Goal: Navigation & Orientation: Understand site structure

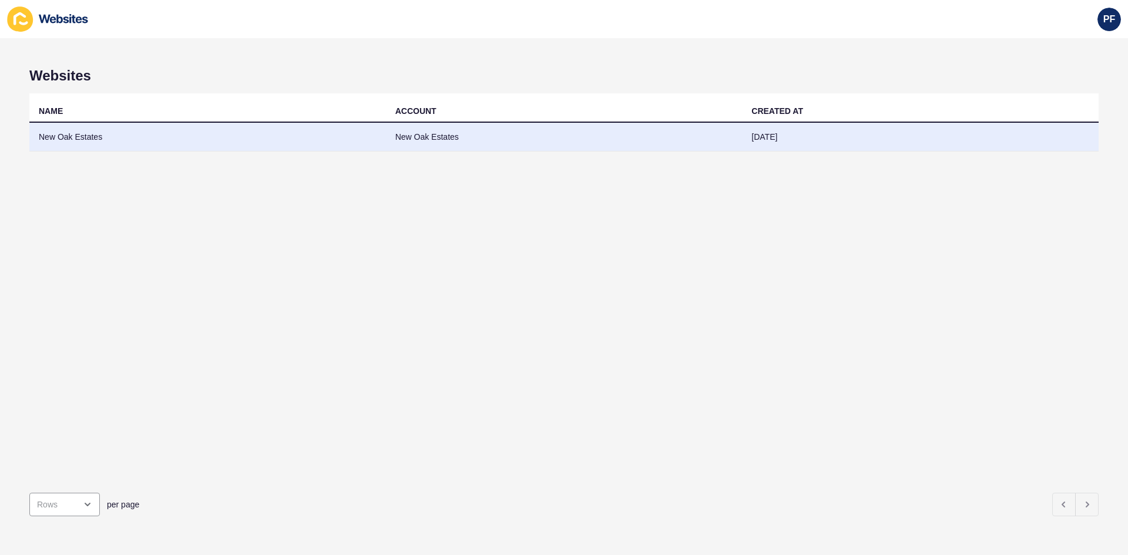
click at [63, 136] on td "New Oak Estates" at bounding box center [207, 137] width 357 height 29
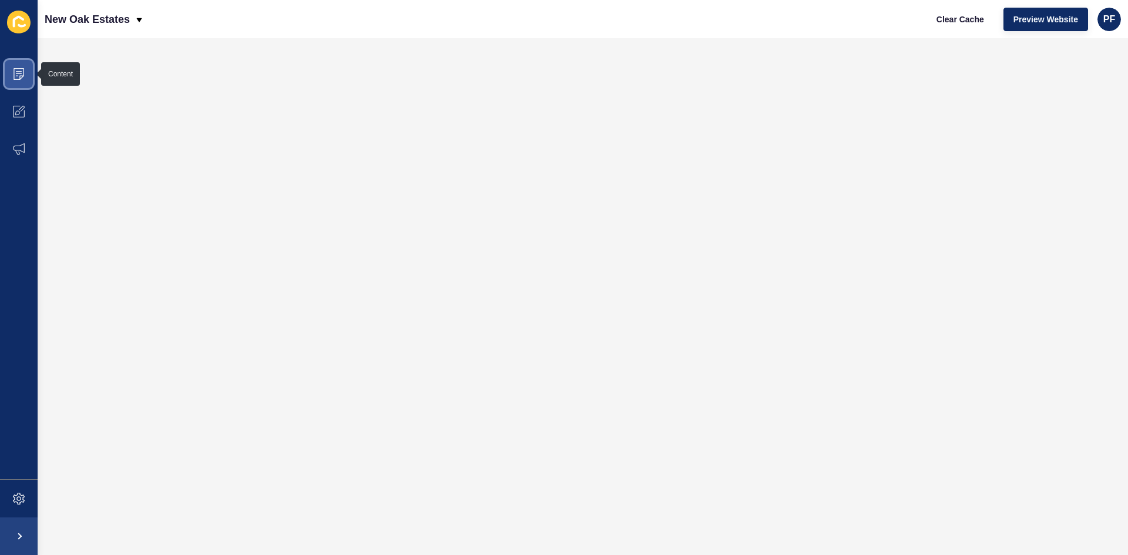
click at [19, 73] on icon at bounding box center [19, 74] width 12 height 12
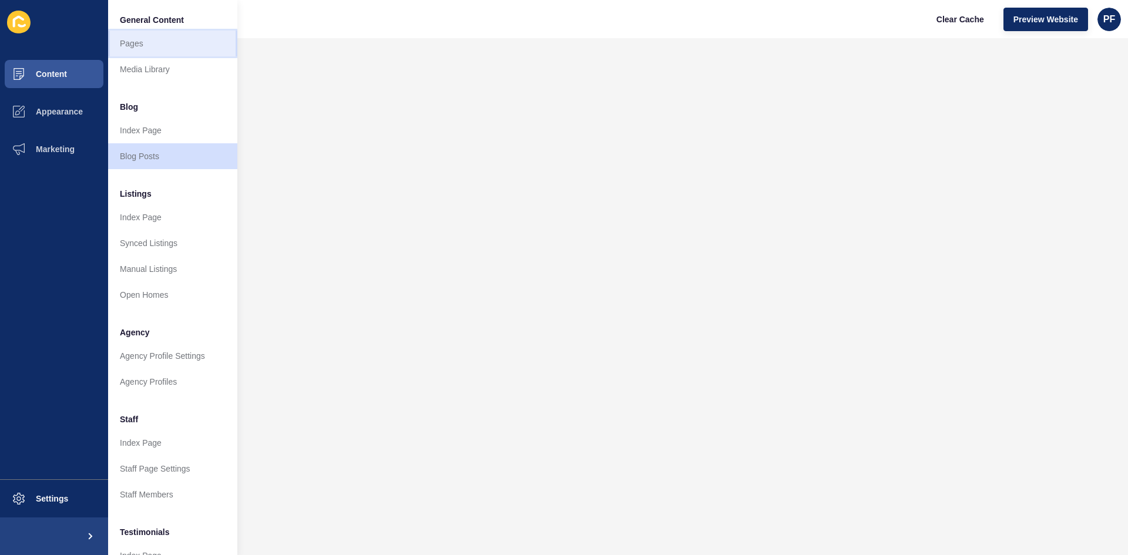
click at [125, 46] on link "Pages" at bounding box center [172, 44] width 129 height 26
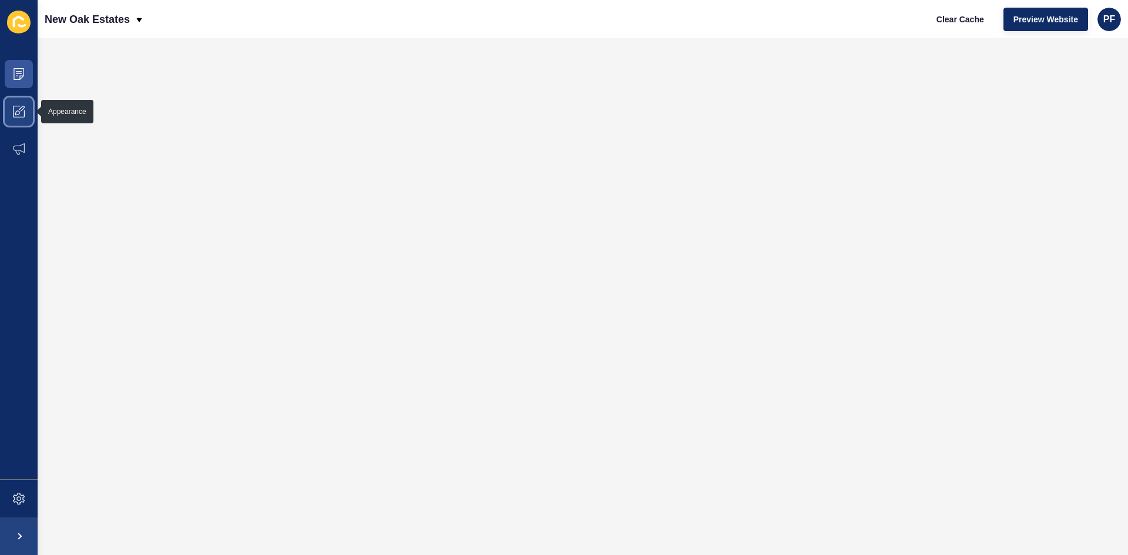
click at [14, 113] on icon at bounding box center [19, 112] width 12 height 12
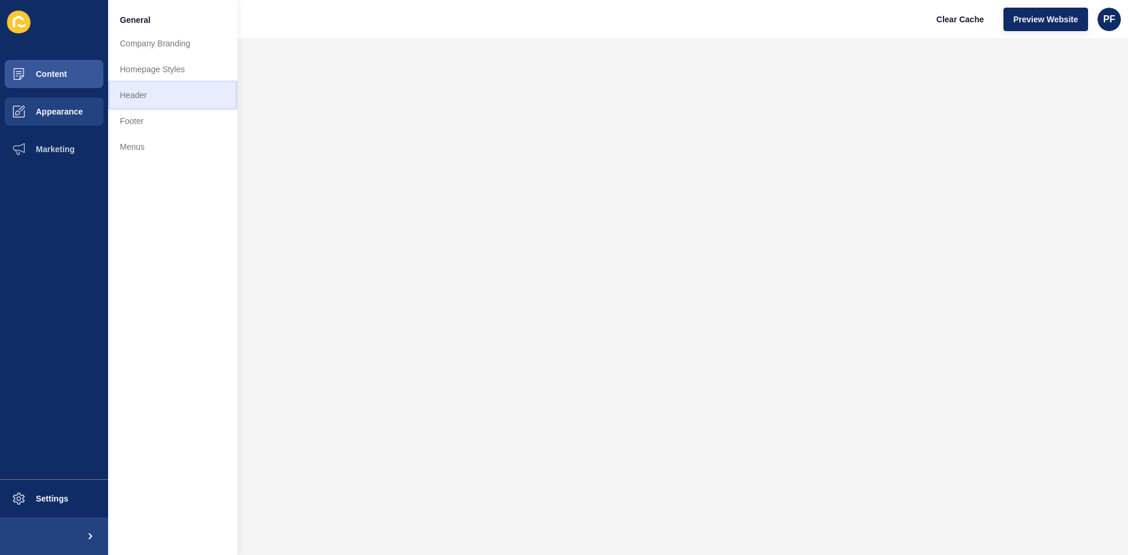
click at [131, 97] on link "Header" at bounding box center [172, 95] width 129 height 26
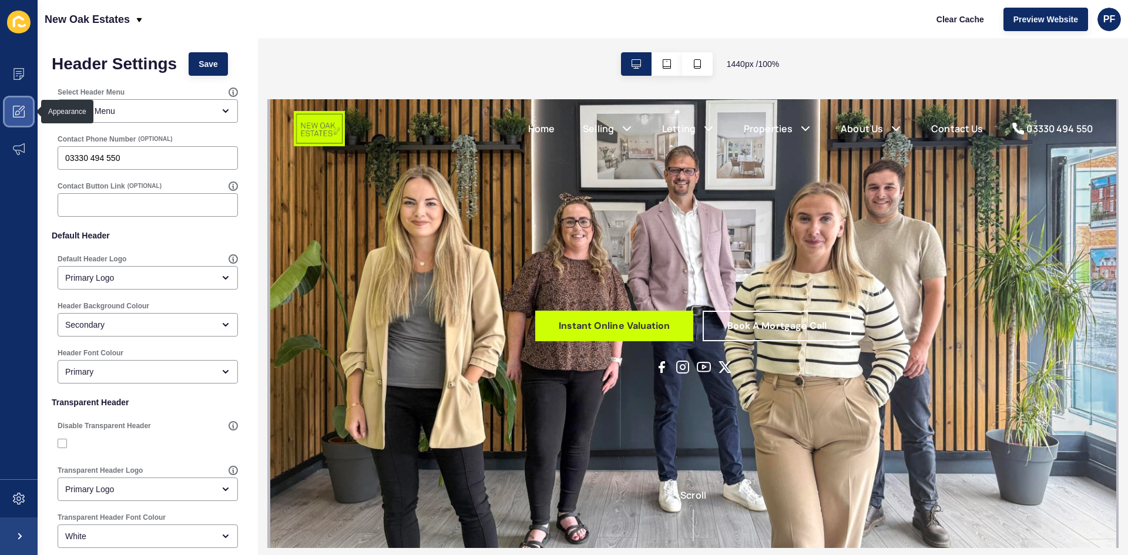
click at [19, 110] on icon at bounding box center [19, 112] width 12 height 12
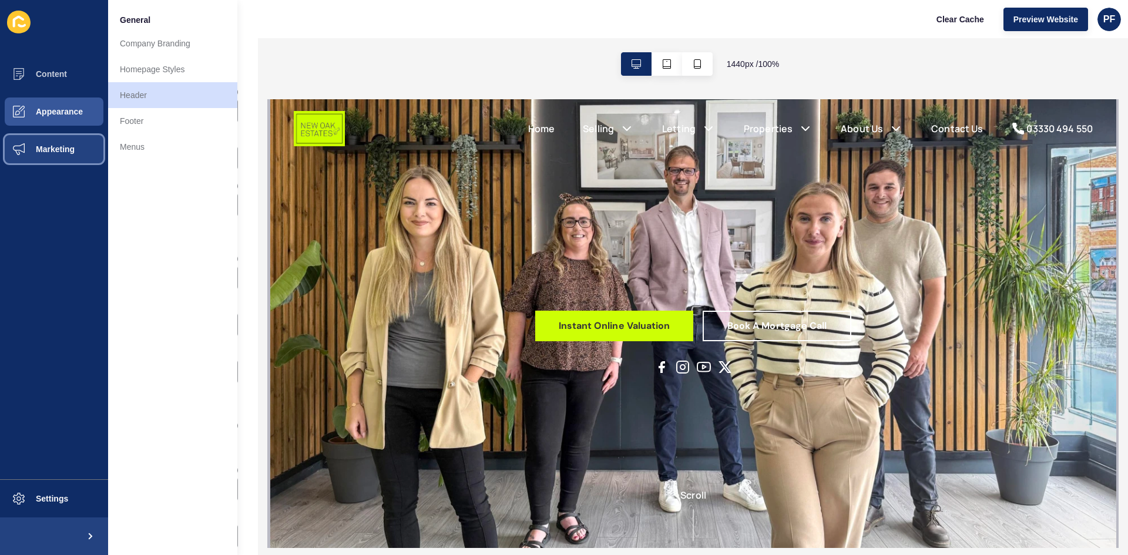
click at [64, 155] on button "Marketing" at bounding box center [54, 149] width 108 height 38
click at [137, 96] on link "Feeds" at bounding box center [172, 95] width 129 height 26
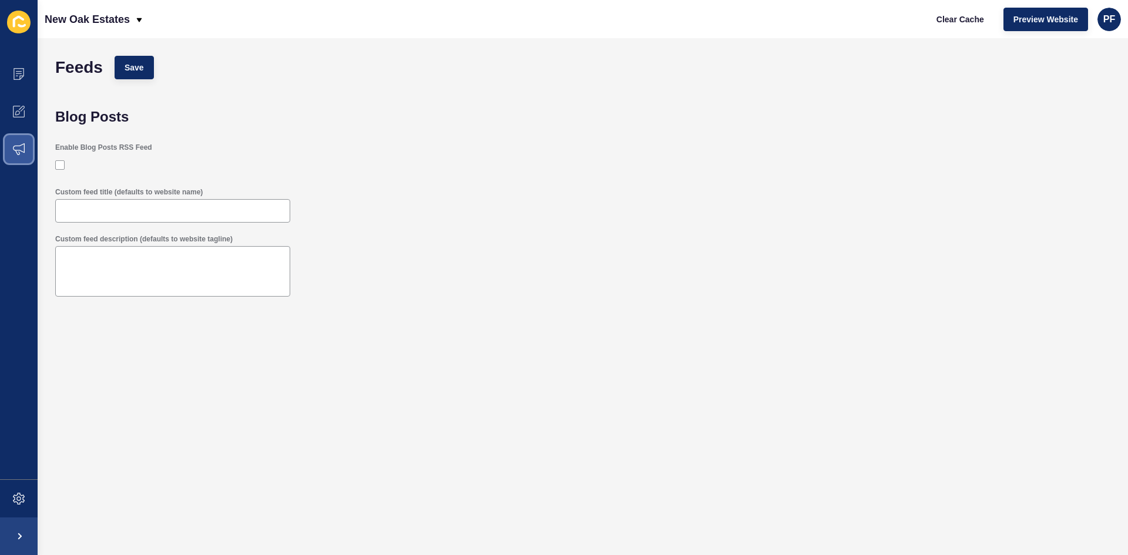
click at [22, 147] on icon at bounding box center [19, 149] width 12 height 12
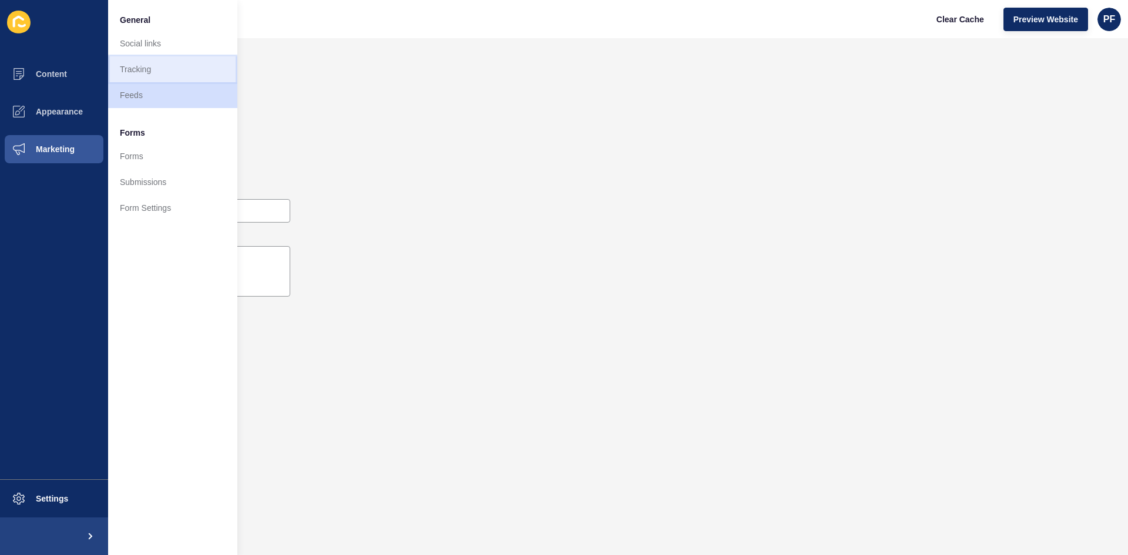
click at [149, 70] on link "Tracking" at bounding box center [172, 69] width 129 height 26
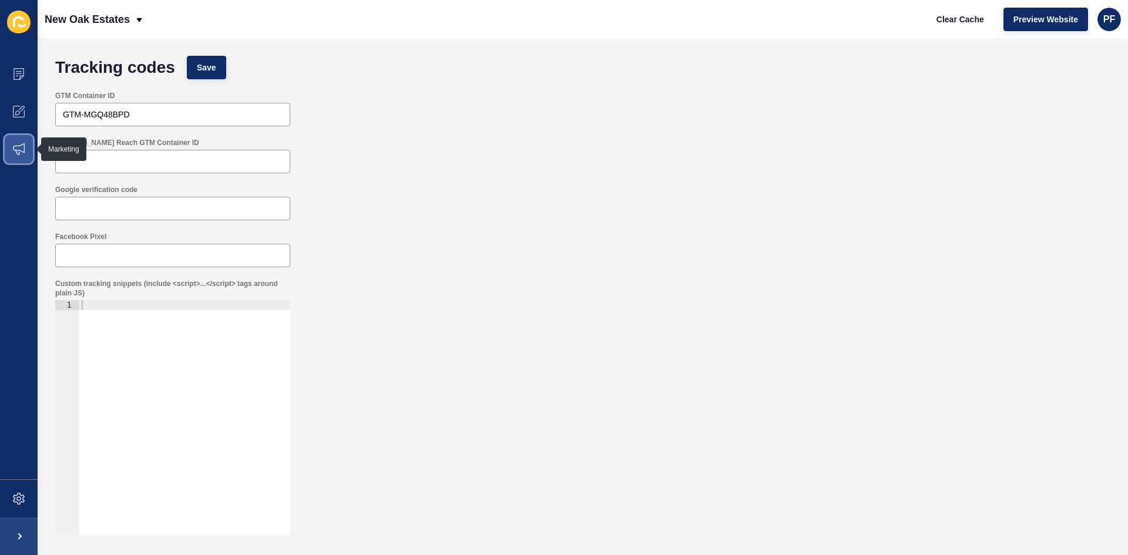
click at [20, 153] on icon at bounding box center [19, 149] width 12 height 12
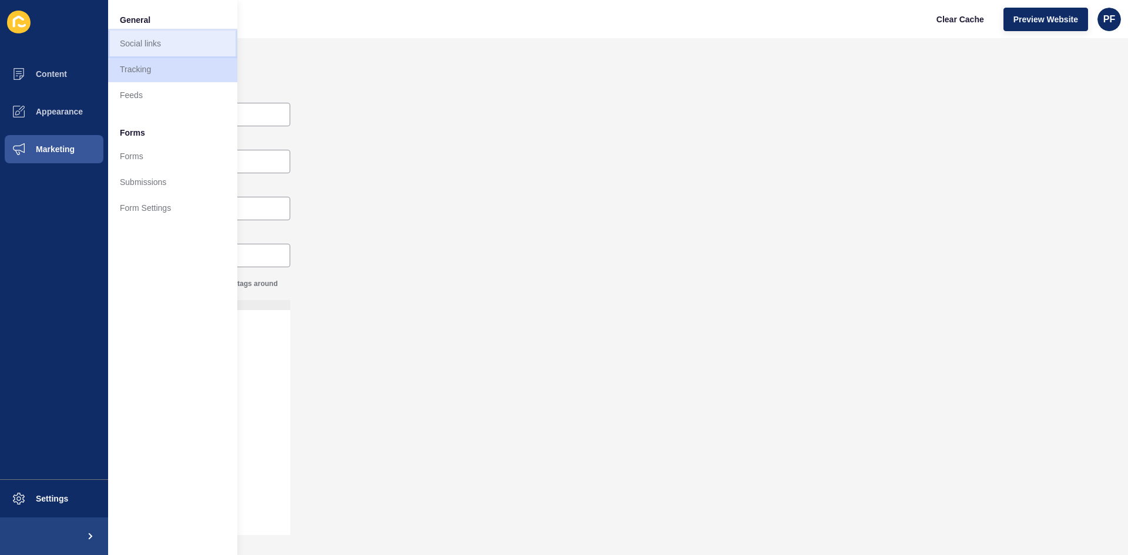
click at [134, 45] on link "Social links" at bounding box center [172, 44] width 129 height 26
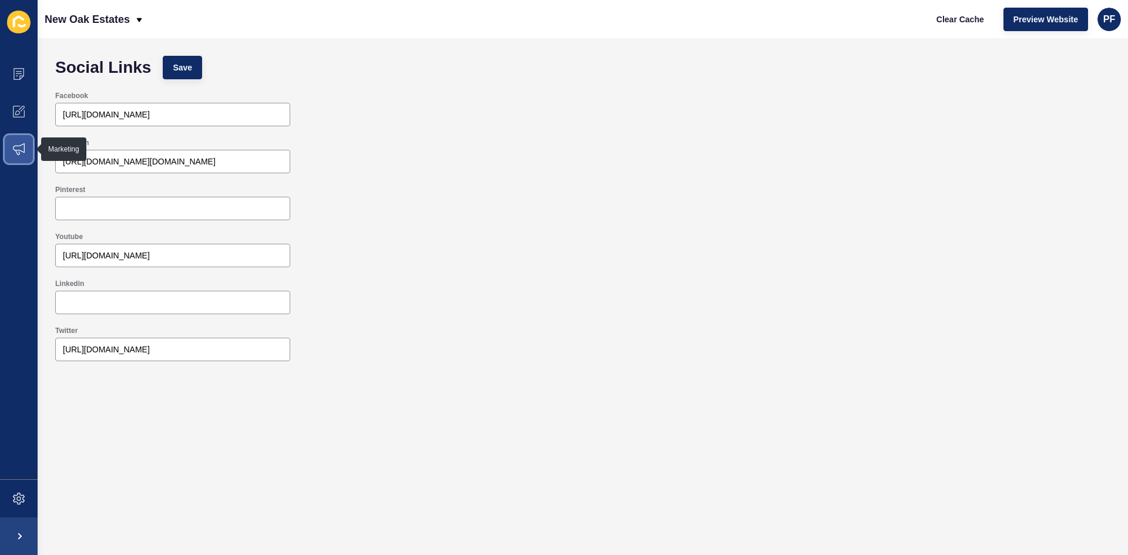
click at [18, 152] on icon at bounding box center [19, 149] width 12 height 12
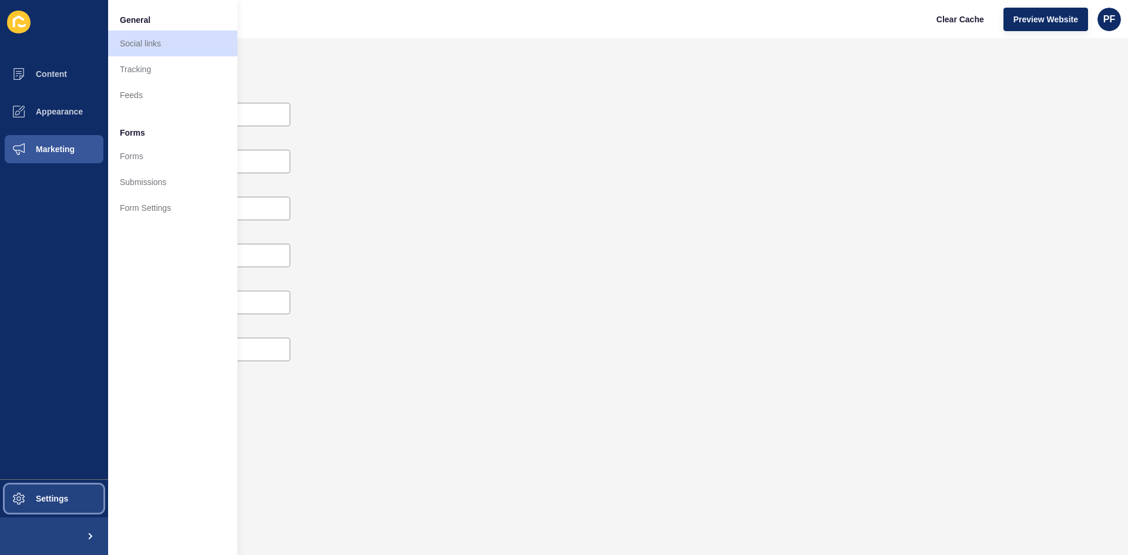
click at [45, 503] on span "Settings" at bounding box center [33, 498] width 70 height 9
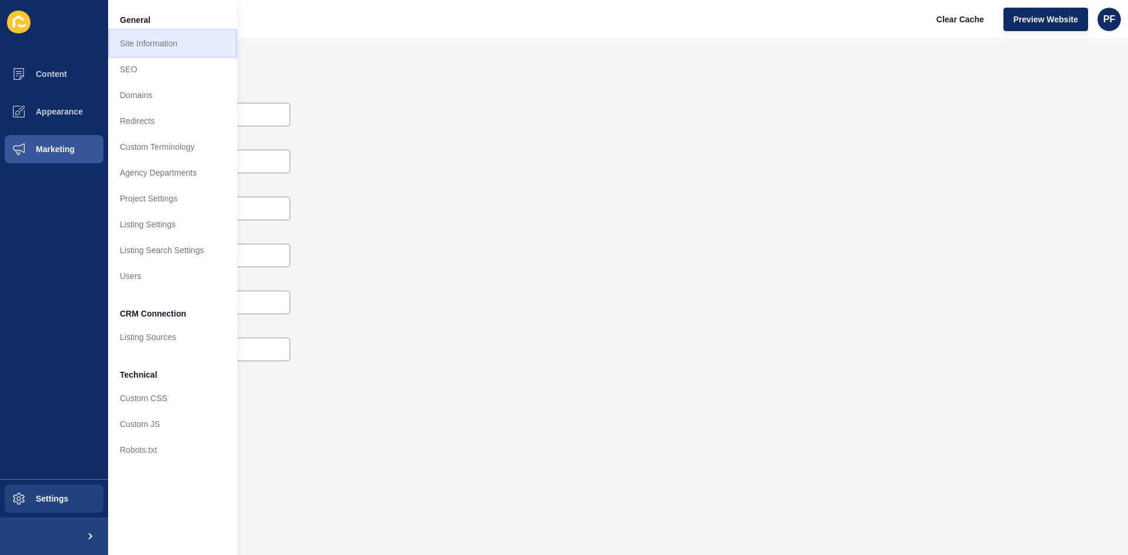
click at [149, 46] on link "Site Information" at bounding box center [172, 44] width 129 height 26
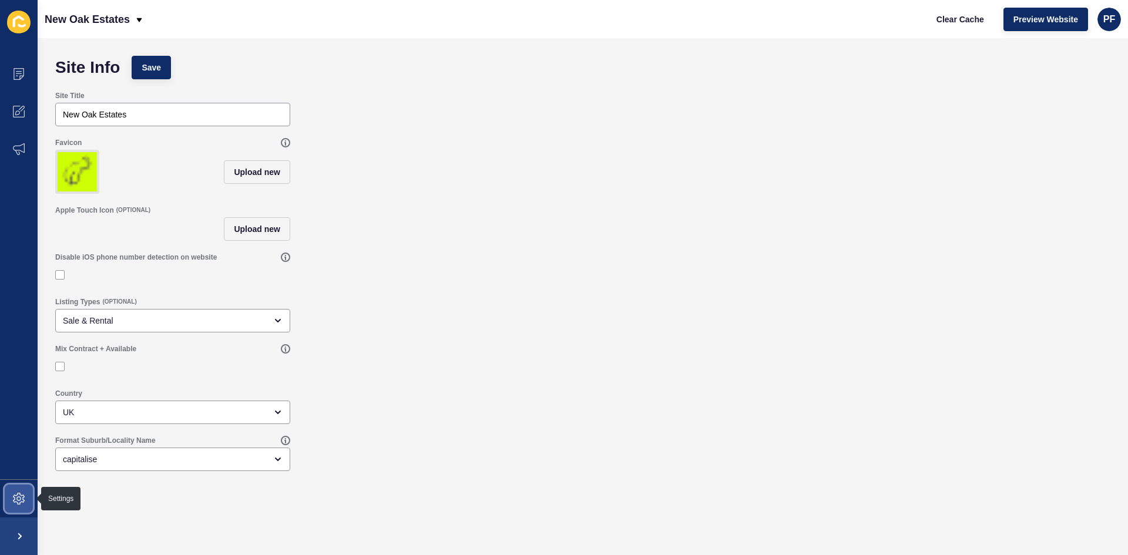
click at [16, 497] on icon at bounding box center [19, 499] width 12 height 12
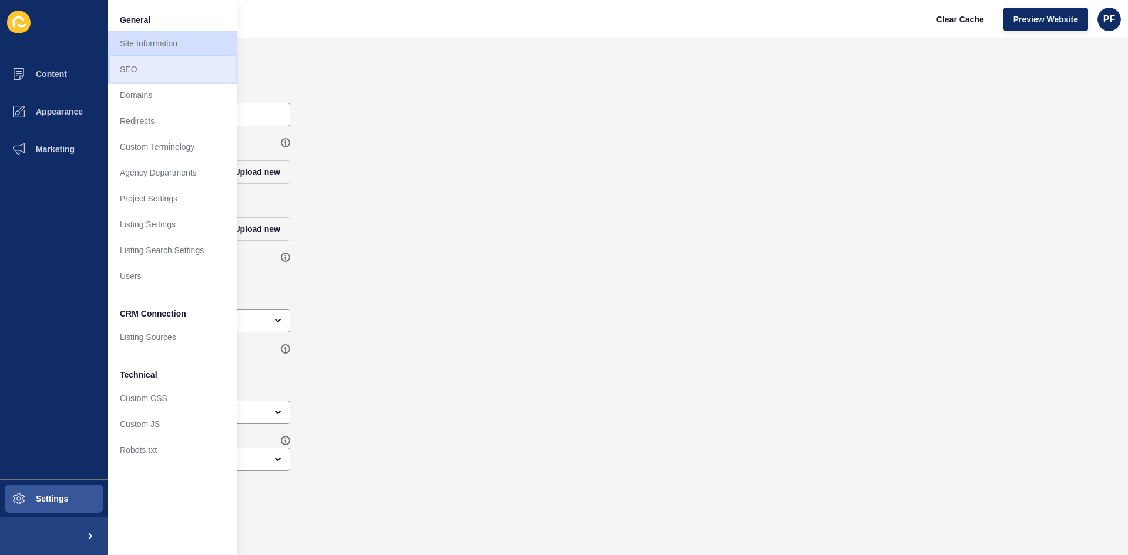
click at [132, 73] on link "SEO" at bounding box center [172, 69] width 129 height 26
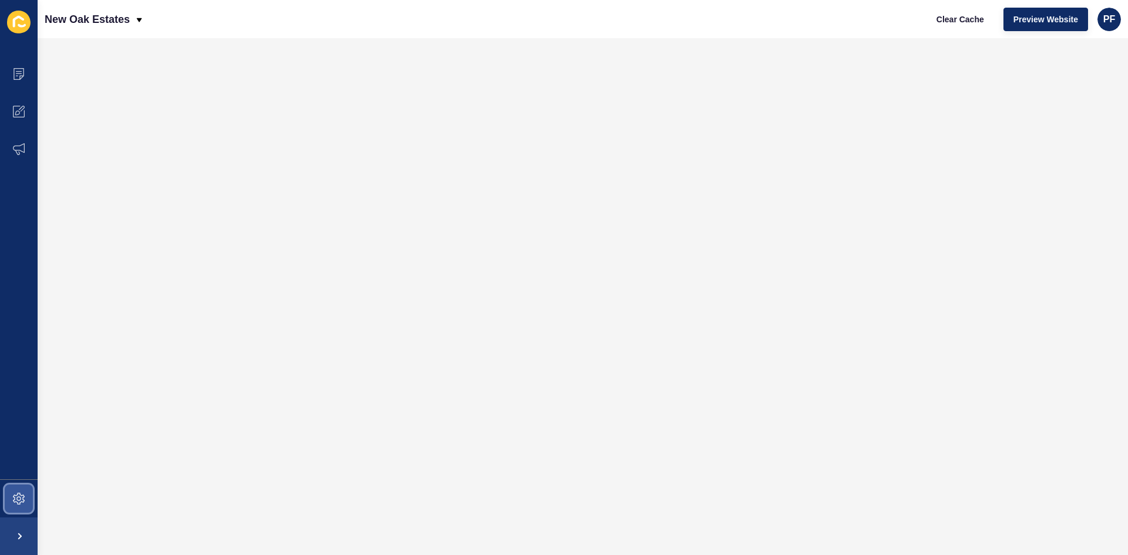
click at [26, 495] on span at bounding box center [19, 499] width 38 height 38
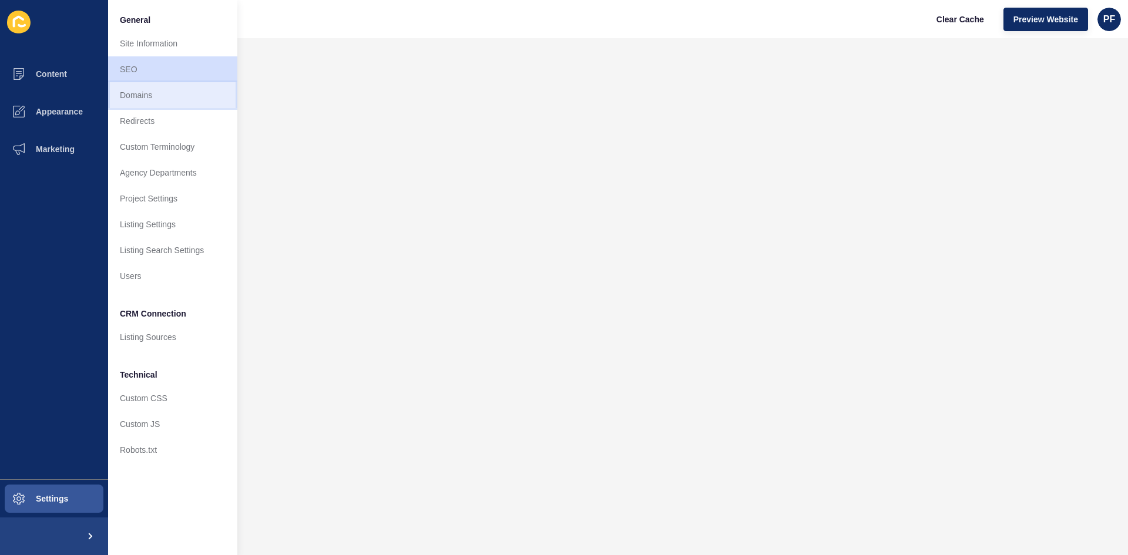
click at [137, 95] on link "Domains" at bounding box center [172, 95] width 129 height 26
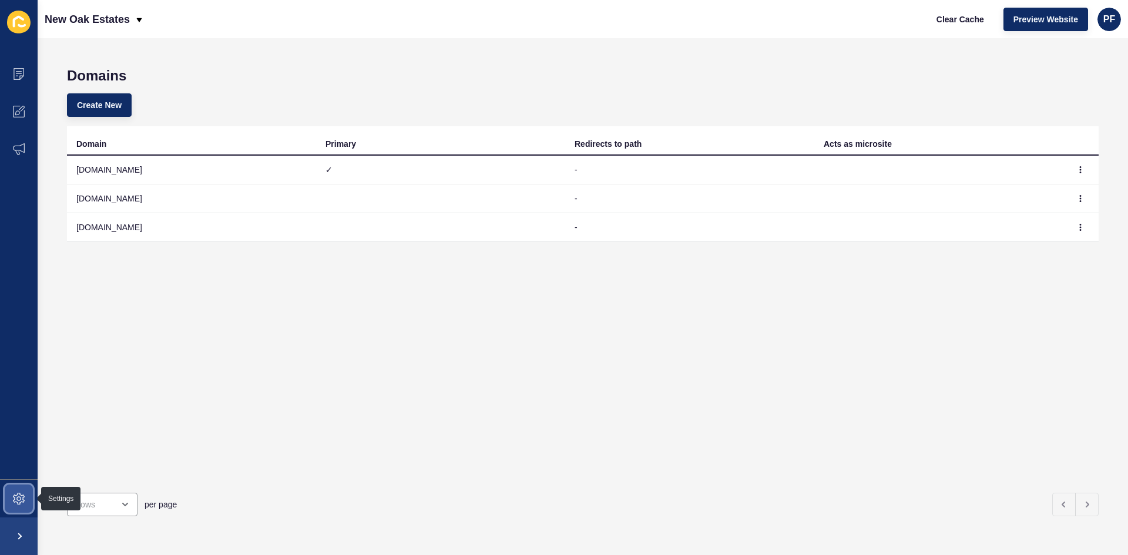
click at [23, 497] on icon at bounding box center [19, 499] width 12 height 12
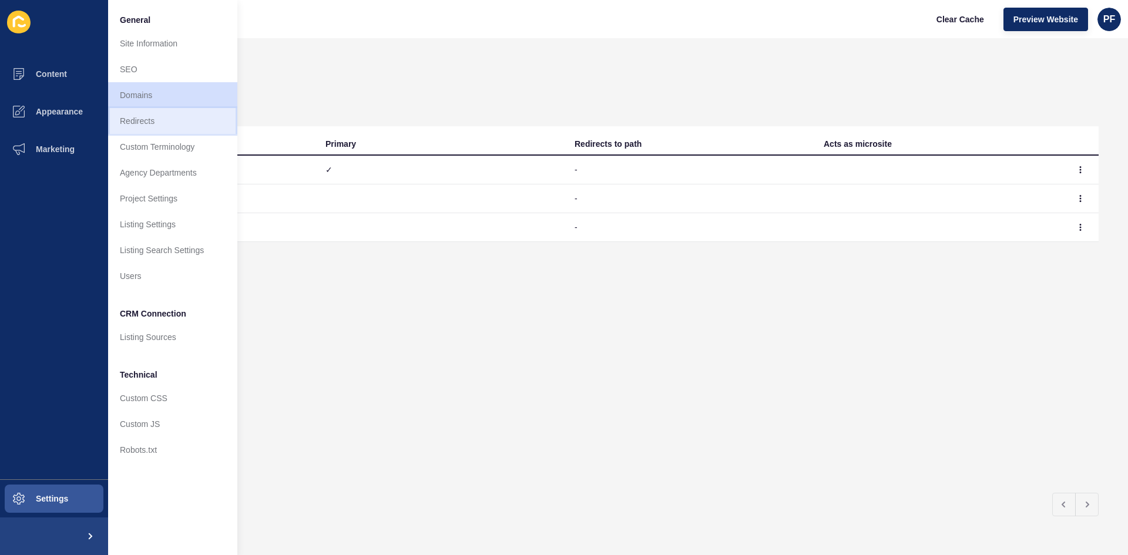
click at [143, 124] on link "Redirects" at bounding box center [172, 121] width 129 height 26
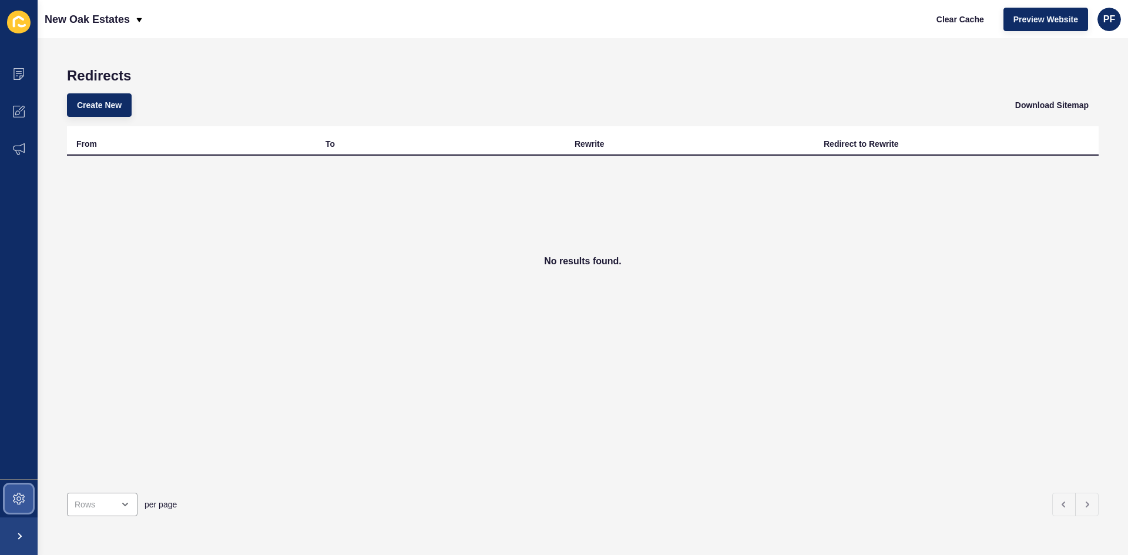
click at [14, 501] on span at bounding box center [19, 499] width 38 height 38
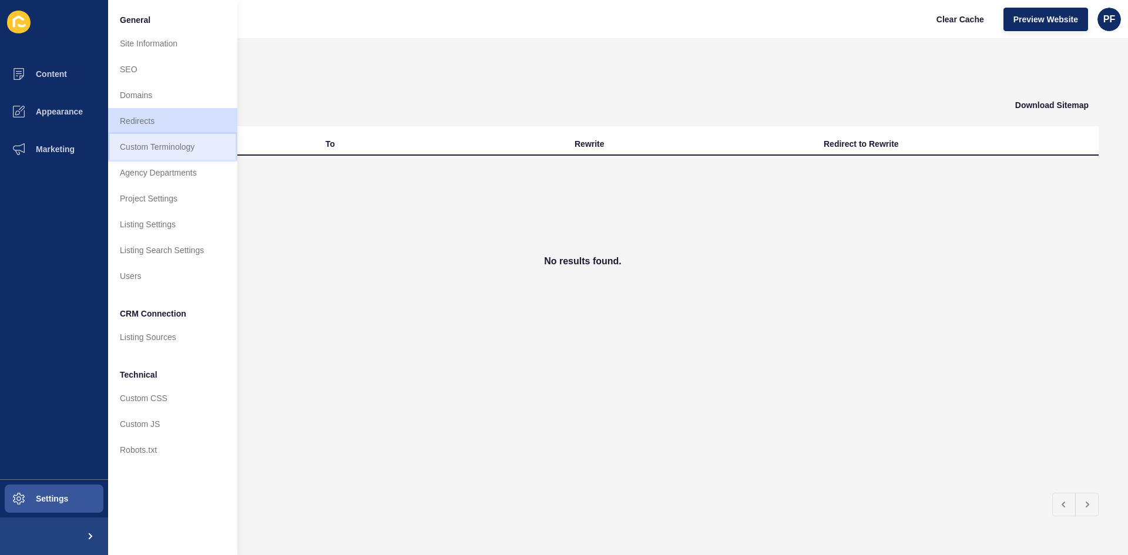
click at [151, 143] on link "Custom Terminology" at bounding box center [172, 147] width 129 height 26
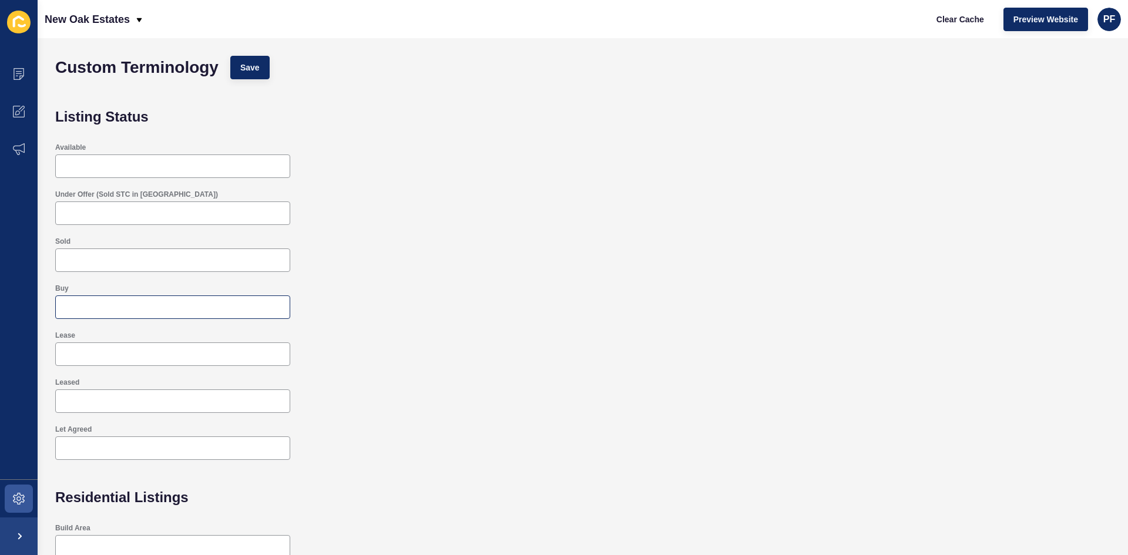
scroll to position [202, 0]
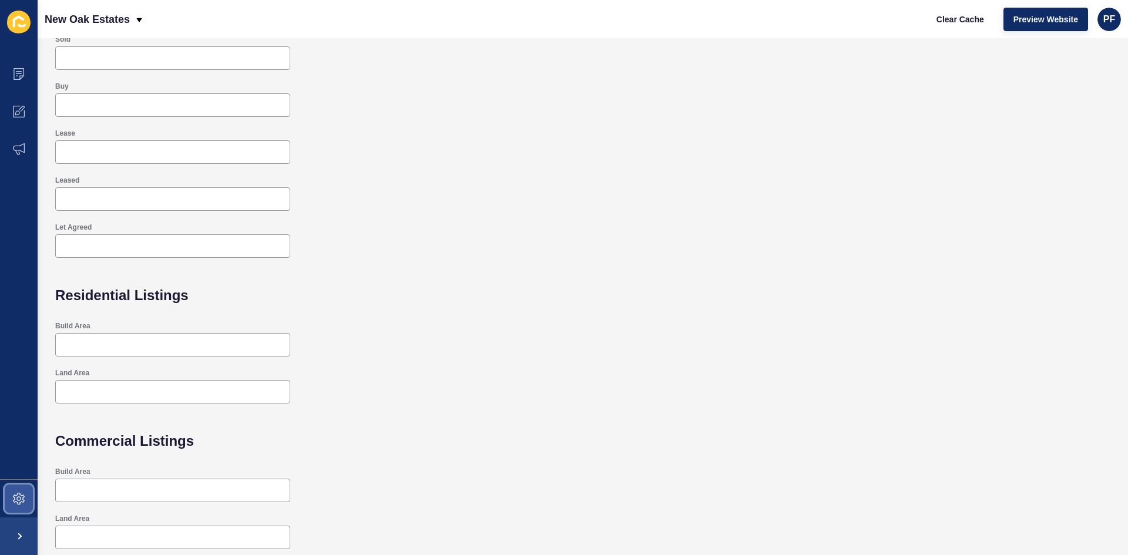
click at [22, 501] on icon at bounding box center [19, 499] width 12 height 12
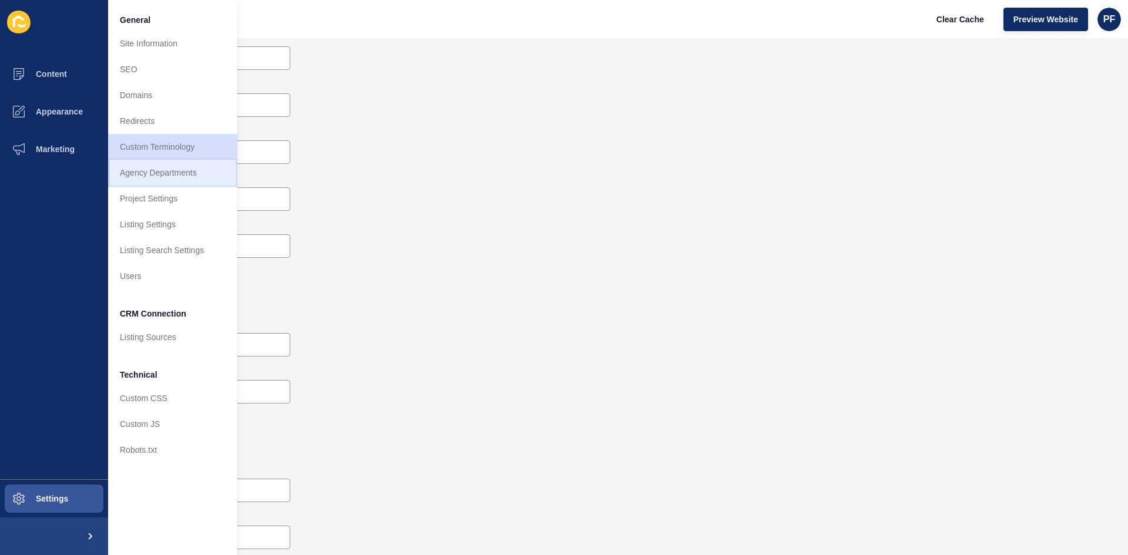
click at [146, 176] on link "Agency Departments" at bounding box center [172, 173] width 129 height 26
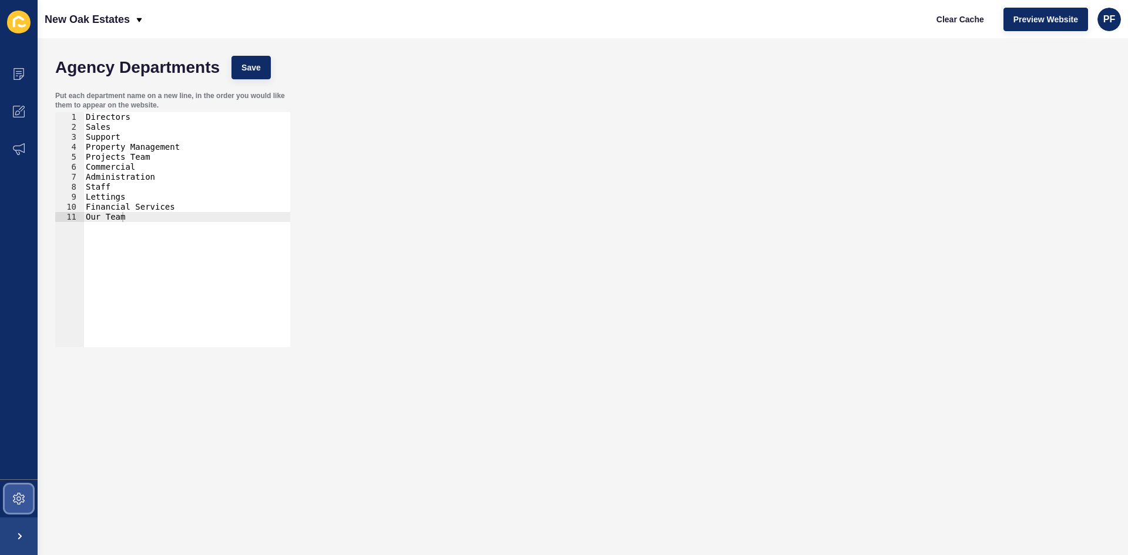
click at [23, 498] on icon at bounding box center [19, 499] width 12 height 12
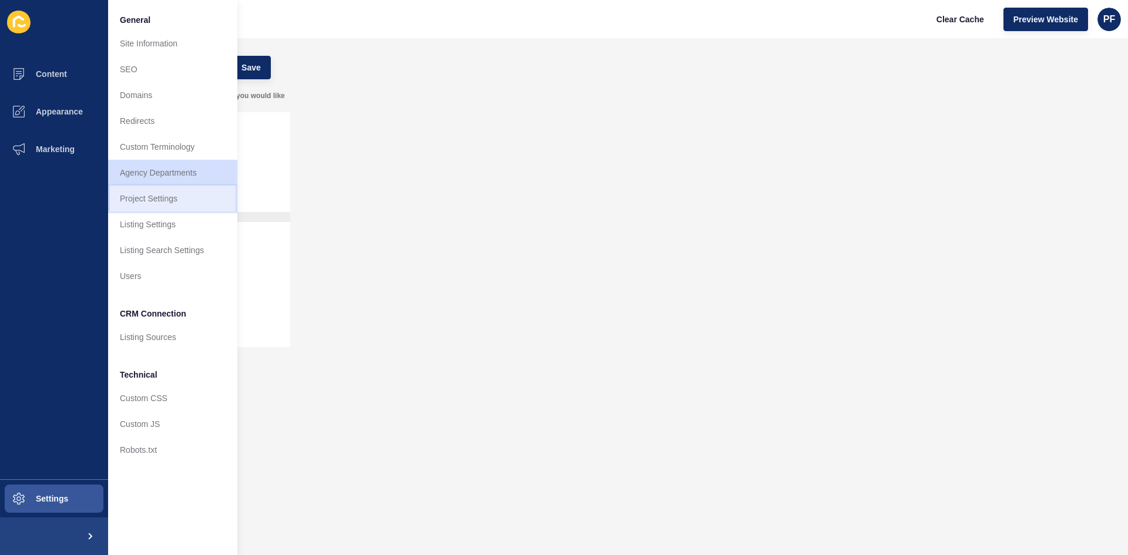
click at [162, 193] on link "Project Settings" at bounding box center [172, 199] width 129 height 26
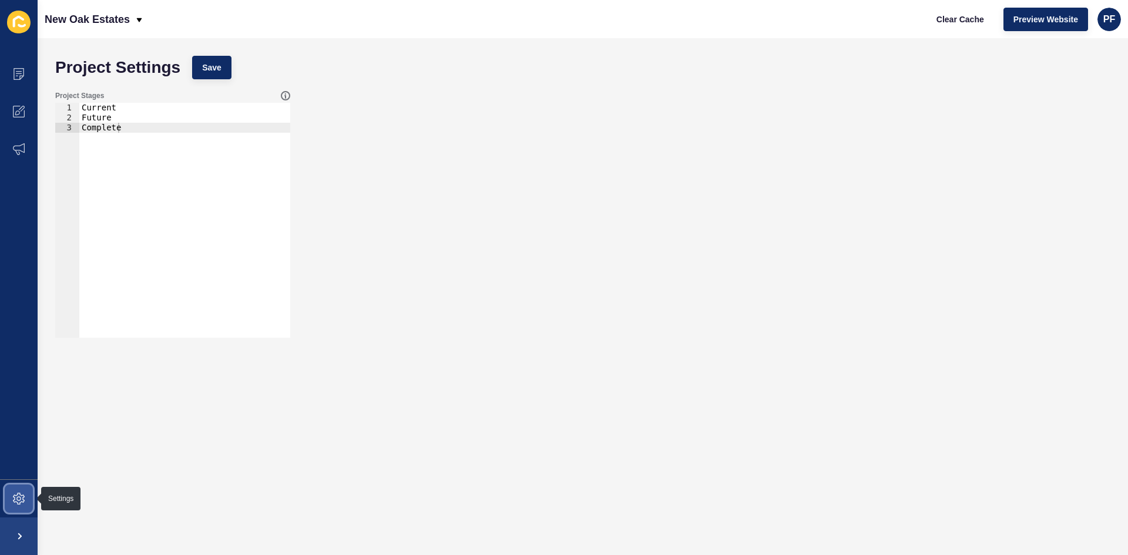
click at [28, 501] on span at bounding box center [19, 499] width 38 height 38
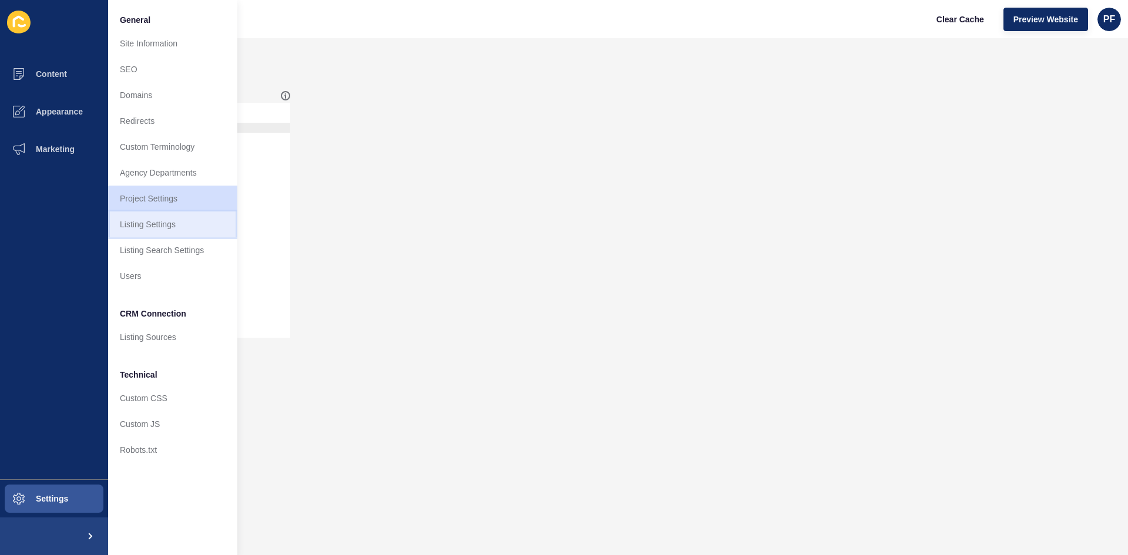
click at [168, 217] on link "Listing Settings" at bounding box center [172, 225] width 129 height 26
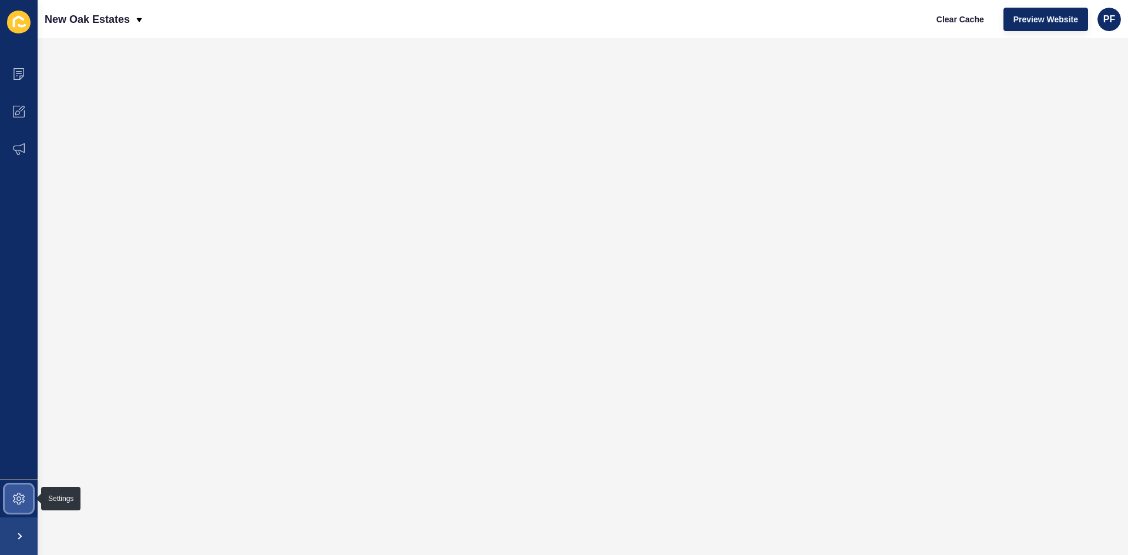
click at [17, 497] on icon at bounding box center [19, 499] width 12 height 12
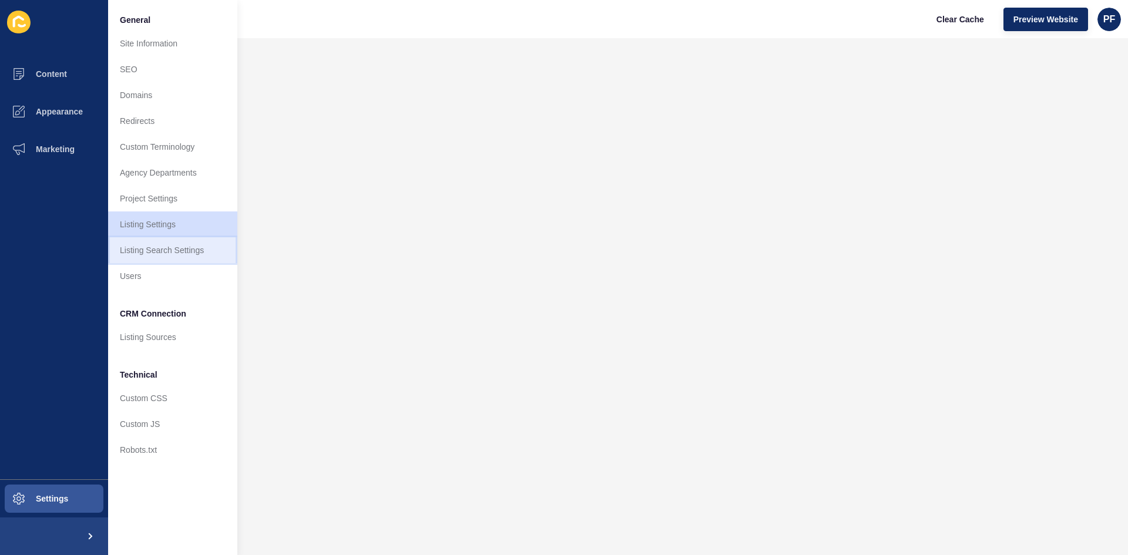
click at [135, 251] on link "Listing Search Settings" at bounding box center [172, 250] width 129 height 26
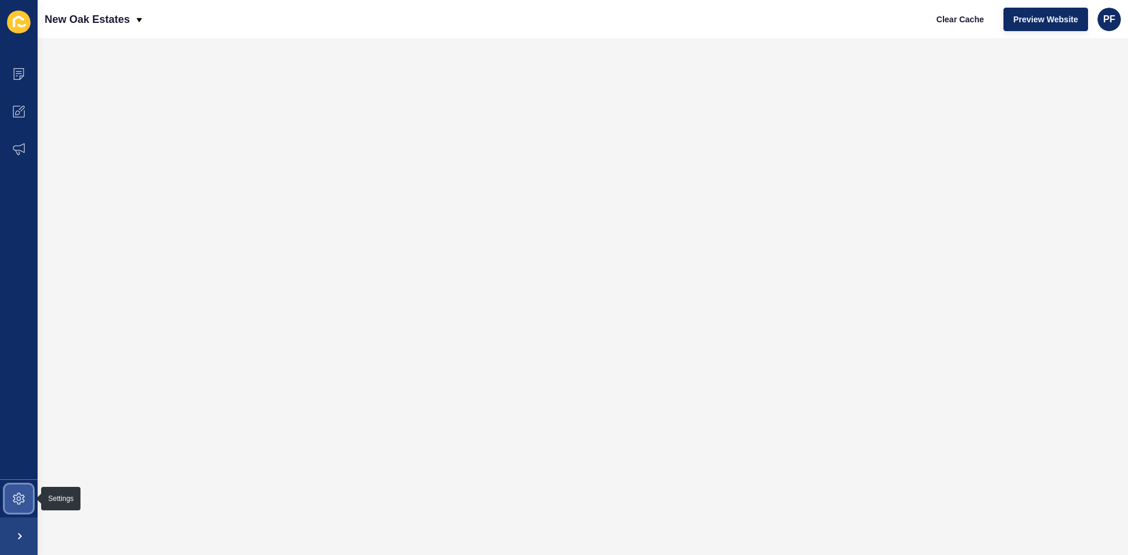
click at [16, 495] on icon at bounding box center [19, 499] width 12 height 12
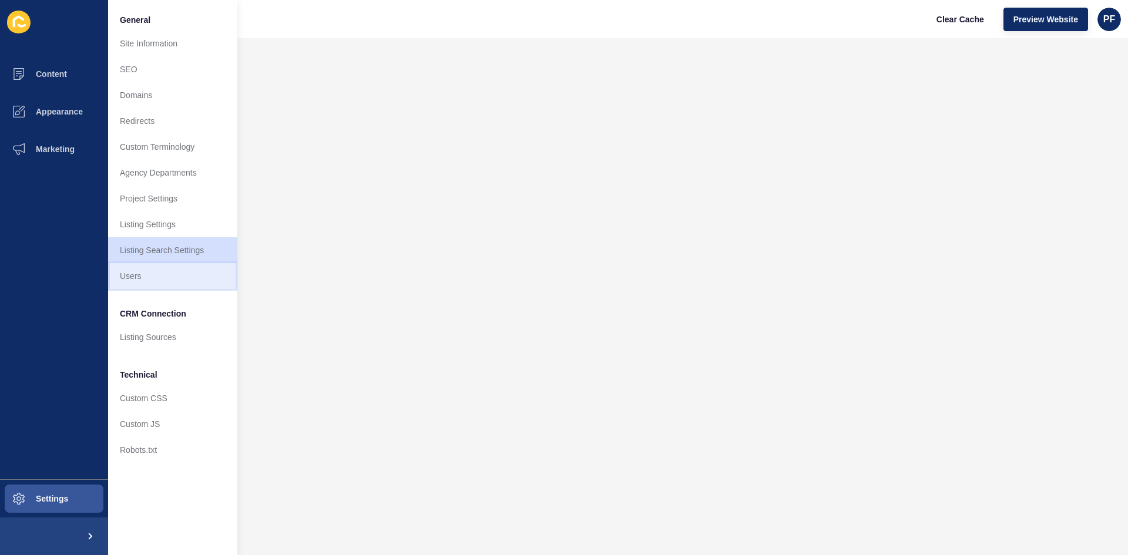
click at [137, 280] on link "Users" at bounding box center [172, 276] width 129 height 26
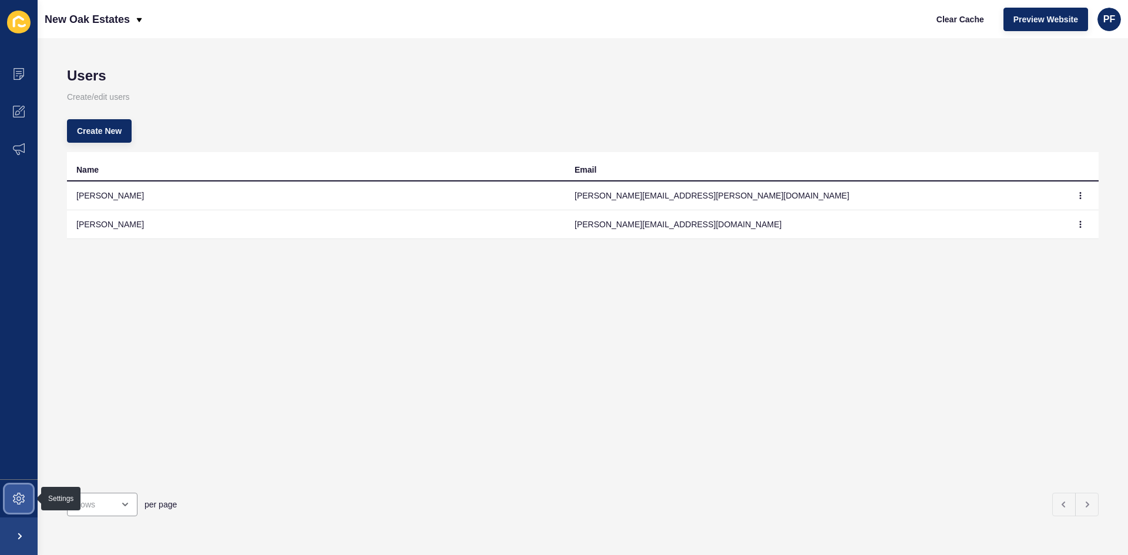
click at [21, 498] on icon at bounding box center [19, 499] width 12 height 12
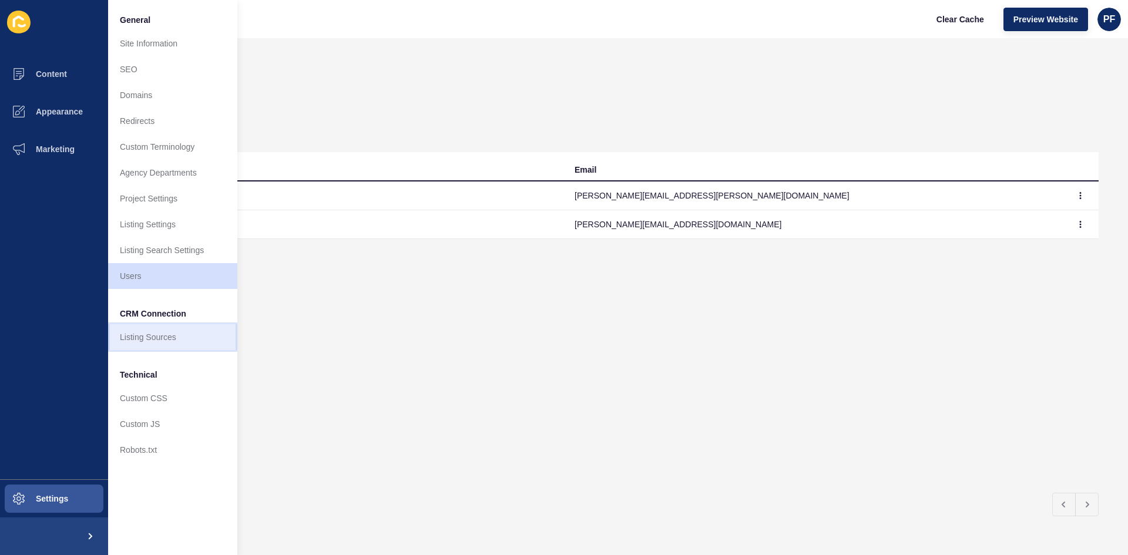
click at [153, 341] on link "Listing Sources" at bounding box center [172, 337] width 129 height 26
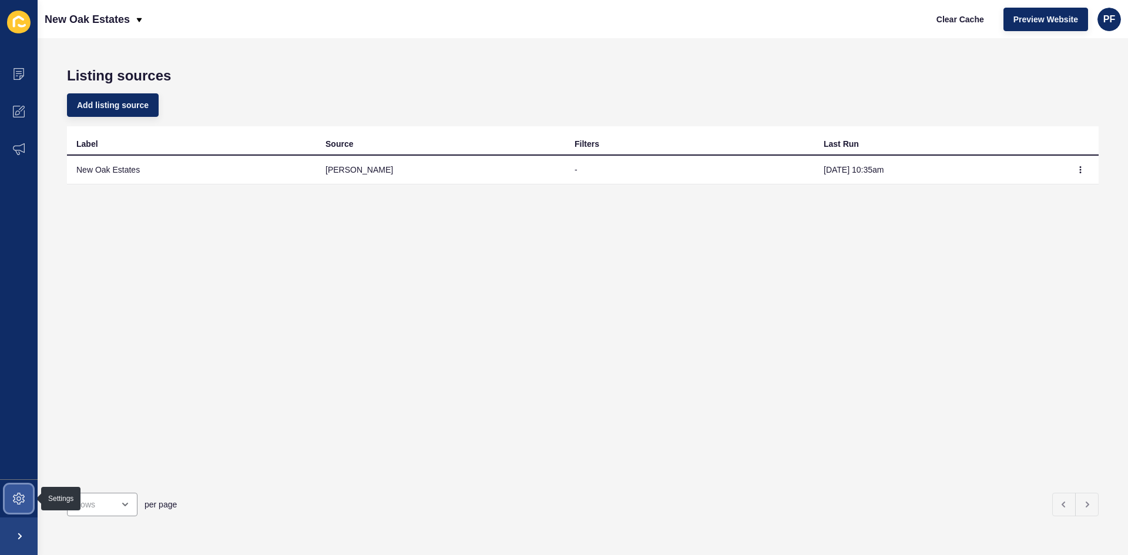
click at [17, 498] on icon at bounding box center [18, 499] width 5 height 5
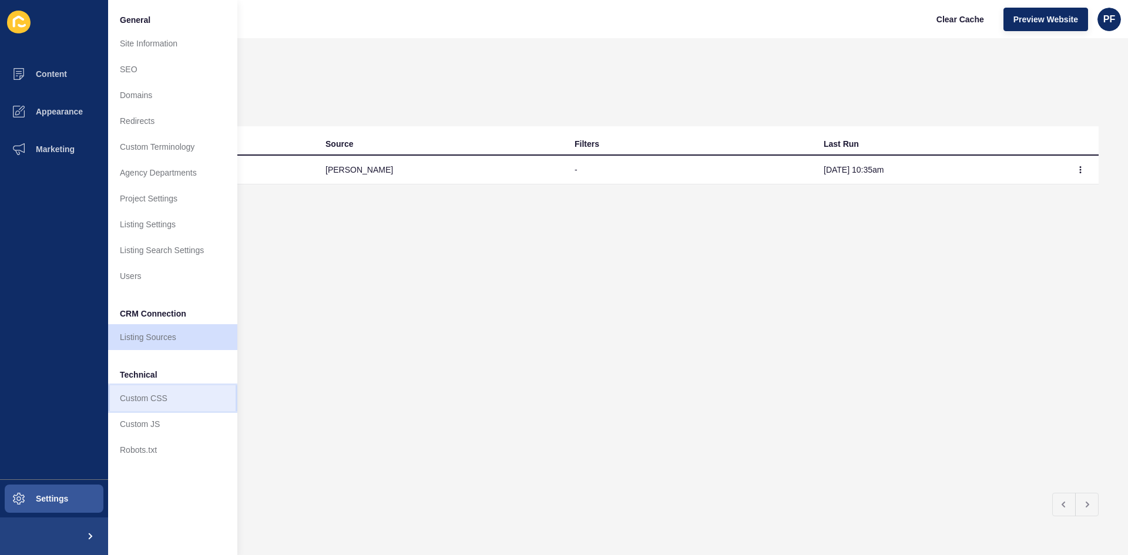
click at [128, 401] on link "Custom CSS" at bounding box center [172, 398] width 129 height 26
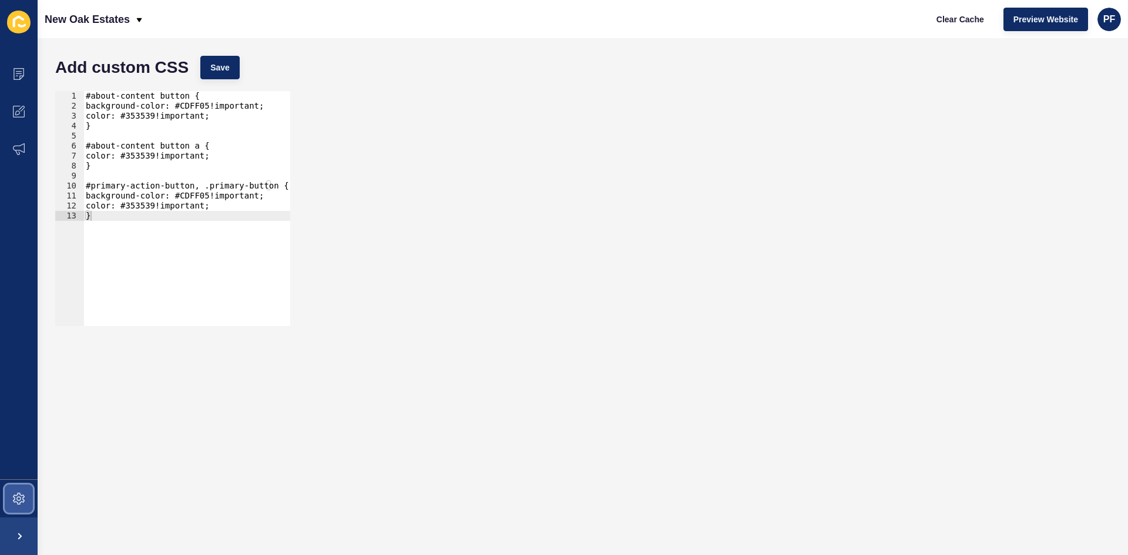
click at [25, 501] on span at bounding box center [19, 499] width 38 height 38
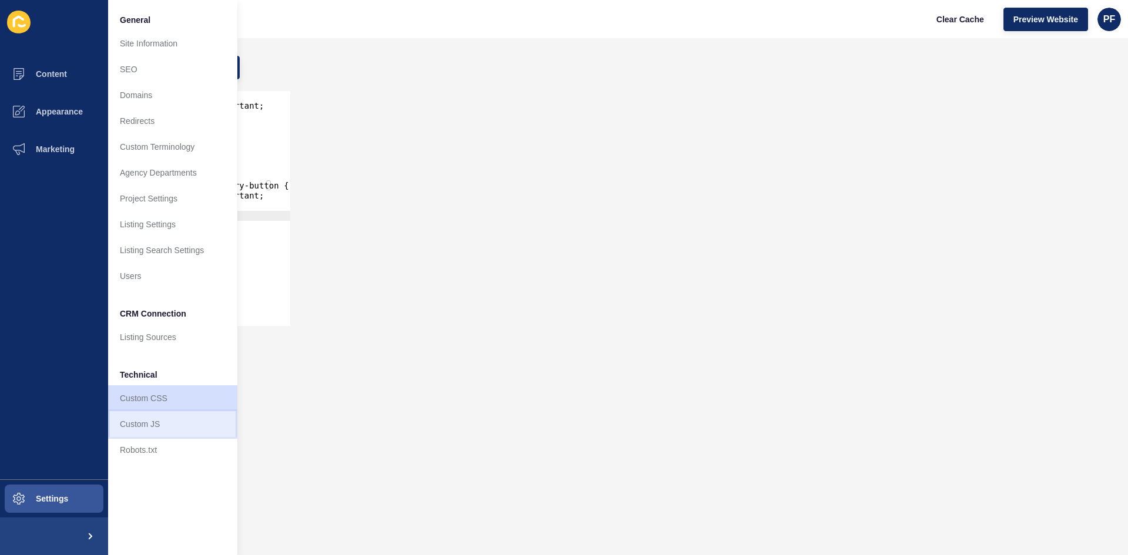
click at [130, 429] on link "Custom JS" at bounding box center [172, 424] width 129 height 26
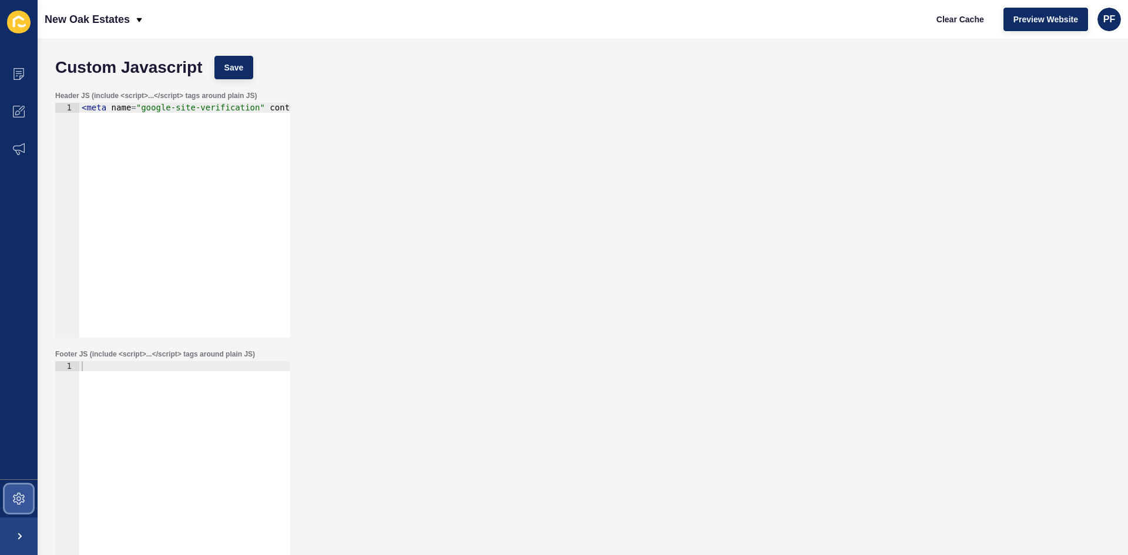
click at [22, 500] on icon at bounding box center [19, 499] width 12 height 12
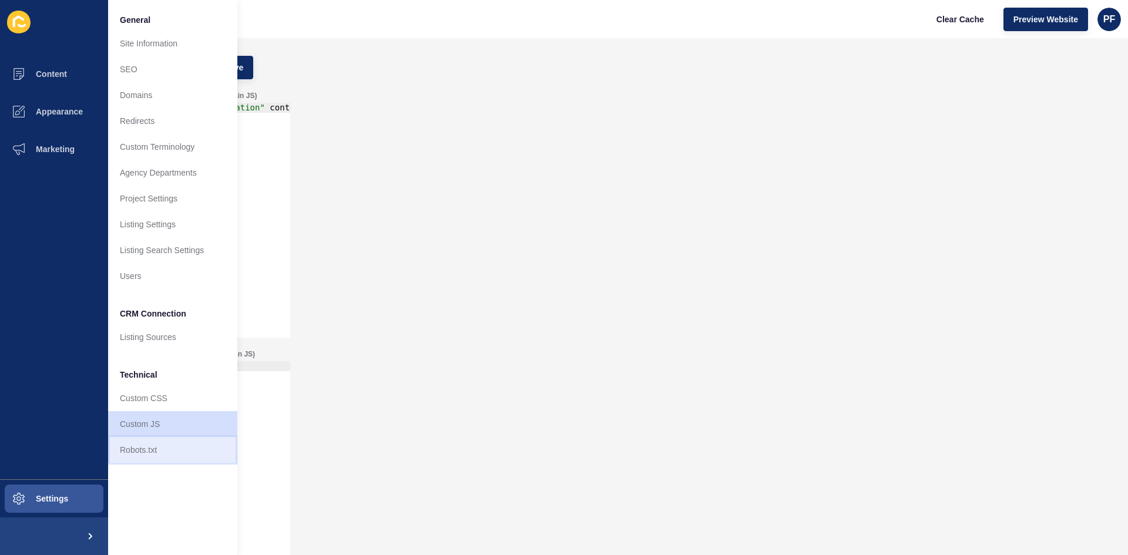
click at [129, 452] on link "Robots.txt" at bounding box center [172, 450] width 129 height 26
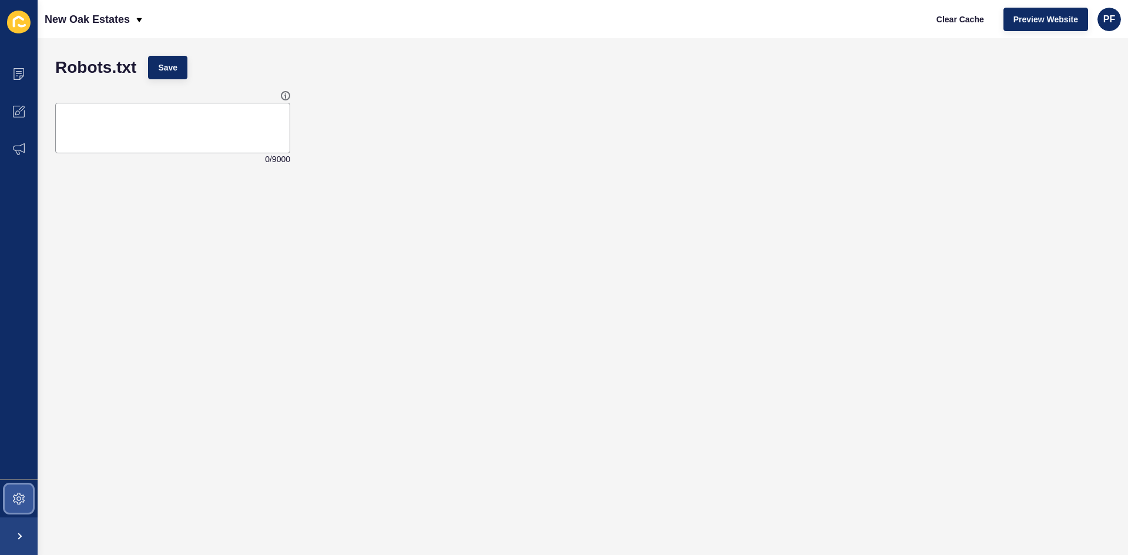
click at [16, 502] on icon at bounding box center [19, 499] width 12 height 12
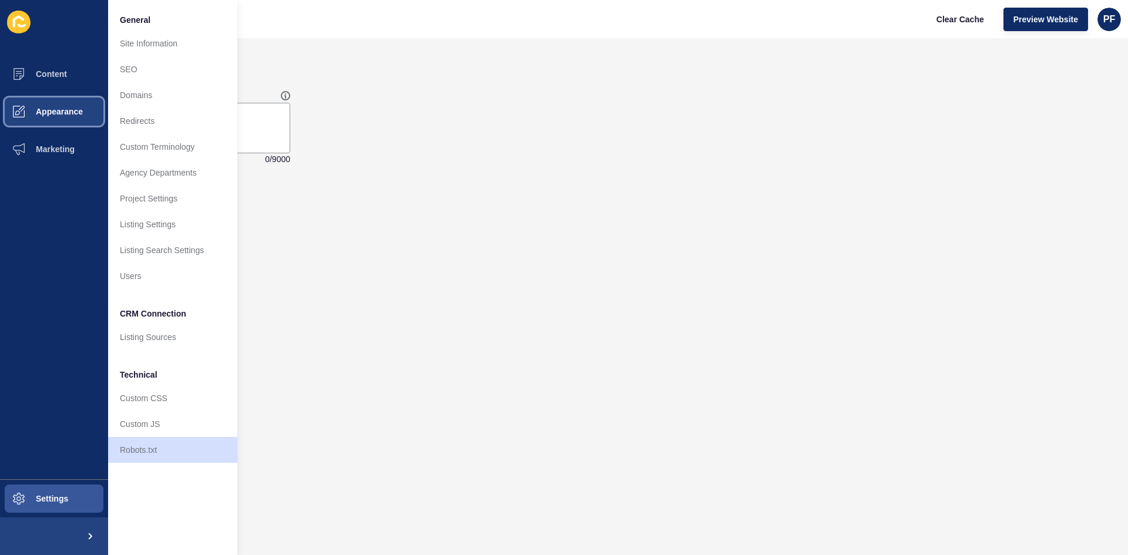
click at [55, 118] on button "Appearance" at bounding box center [54, 112] width 108 height 38
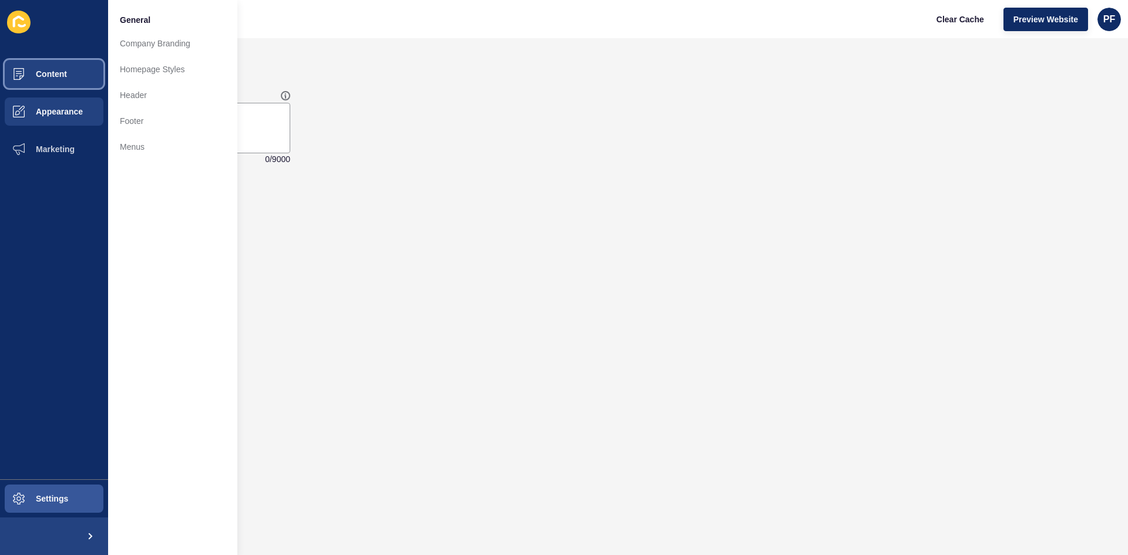
click at [57, 71] on span "Content" at bounding box center [32, 73] width 69 height 9
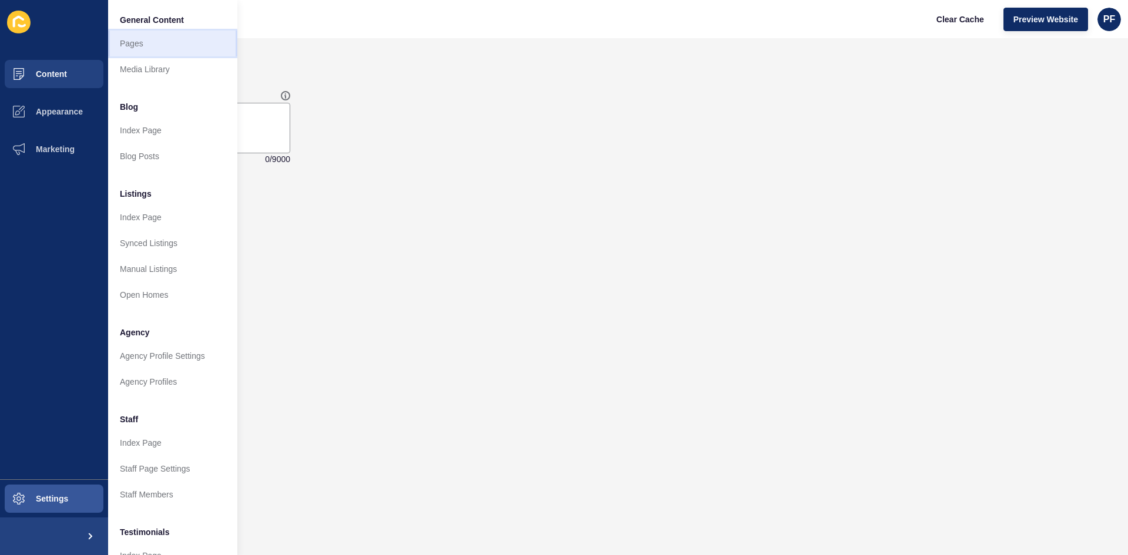
click at [145, 45] on link "Pages" at bounding box center [172, 44] width 129 height 26
